Goal: Find specific page/section: Find specific page/section

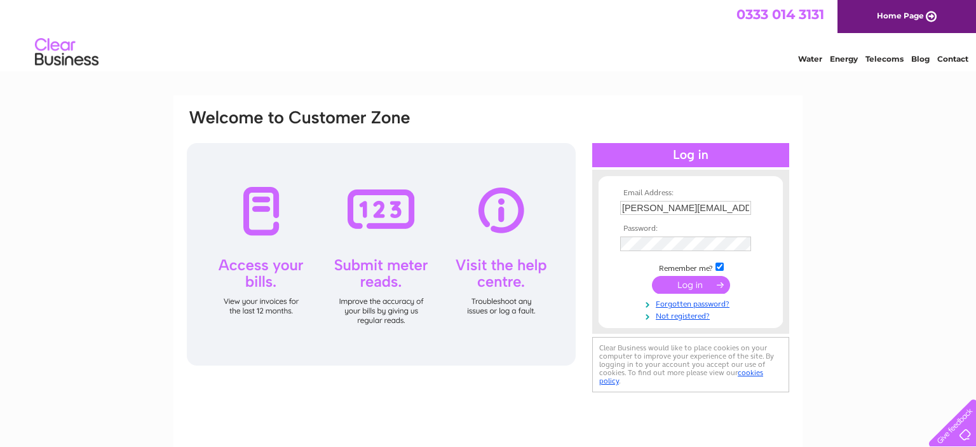
click at [697, 283] on input "submit" at bounding box center [691, 285] width 78 height 18
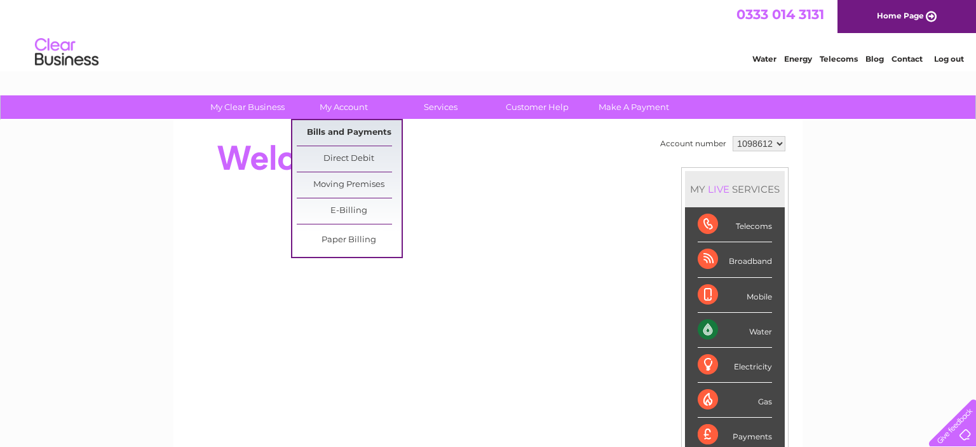
click at [339, 125] on link "Bills and Payments" at bounding box center [349, 132] width 105 height 25
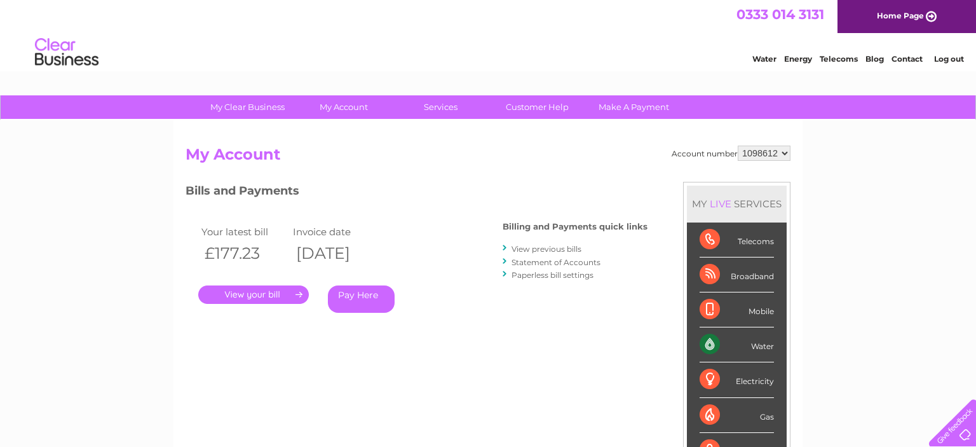
click at [301, 293] on link "." at bounding box center [253, 294] width 111 height 18
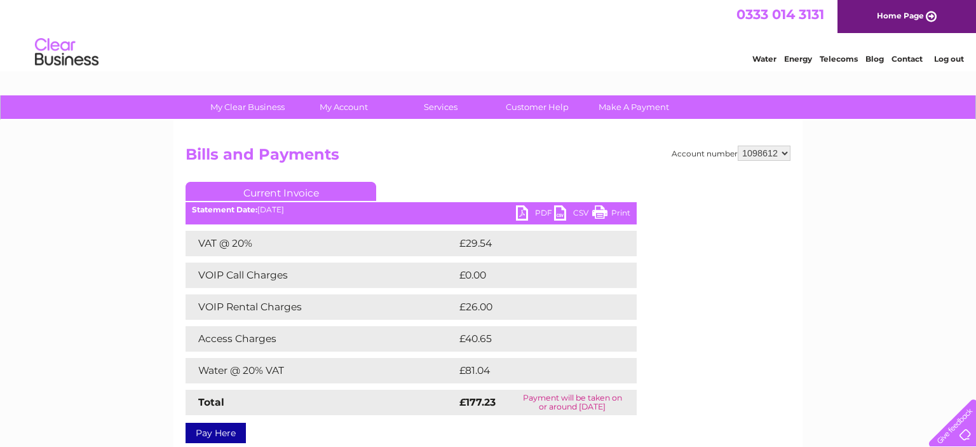
click at [622, 212] on link "Print" at bounding box center [611, 214] width 38 height 18
